Goal: Task Accomplishment & Management: Manage account settings

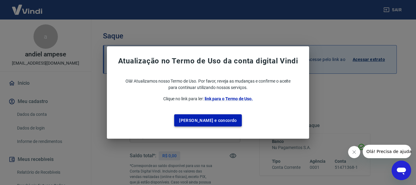
click at [209, 117] on button "[PERSON_NAME] e concordo" at bounding box center [208, 120] width 68 height 12
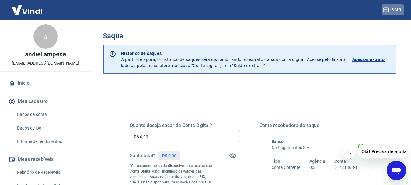
click at [394, 9] on button "Sair" at bounding box center [393, 9] width 22 height 11
